Goal: Task Accomplishment & Management: Complete application form

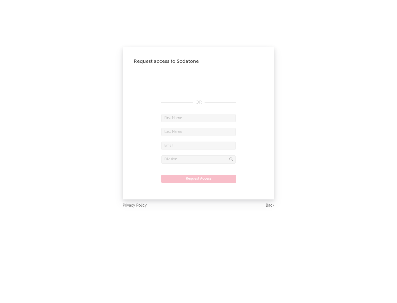
click at [199, 118] on input "text" at bounding box center [198, 118] width 74 height 8
type input "[PERSON_NAME]"
click at [199, 132] on input "text" at bounding box center [198, 132] width 74 height 8
type input "[PERSON_NAME]"
click at [199, 146] on input "text" at bounding box center [198, 146] width 74 height 8
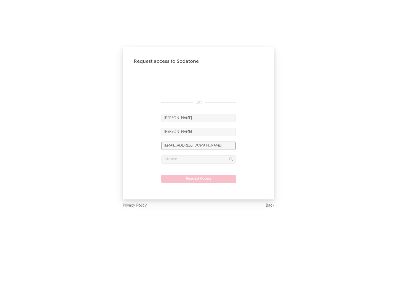
type input "[EMAIL_ADDRESS][DOMAIN_NAME]"
click at [199, 159] on input "text" at bounding box center [198, 160] width 74 height 8
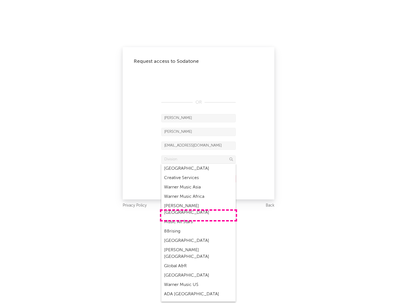
click at [199, 218] on div "Music All Stars" at bounding box center [198, 222] width 74 height 9
type input "Music All Stars"
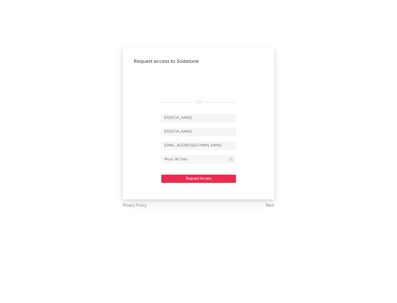
click at [199, 179] on button "Request Access" at bounding box center [198, 179] width 75 height 8
